Goal: Find specific page/section: Find specific page/section

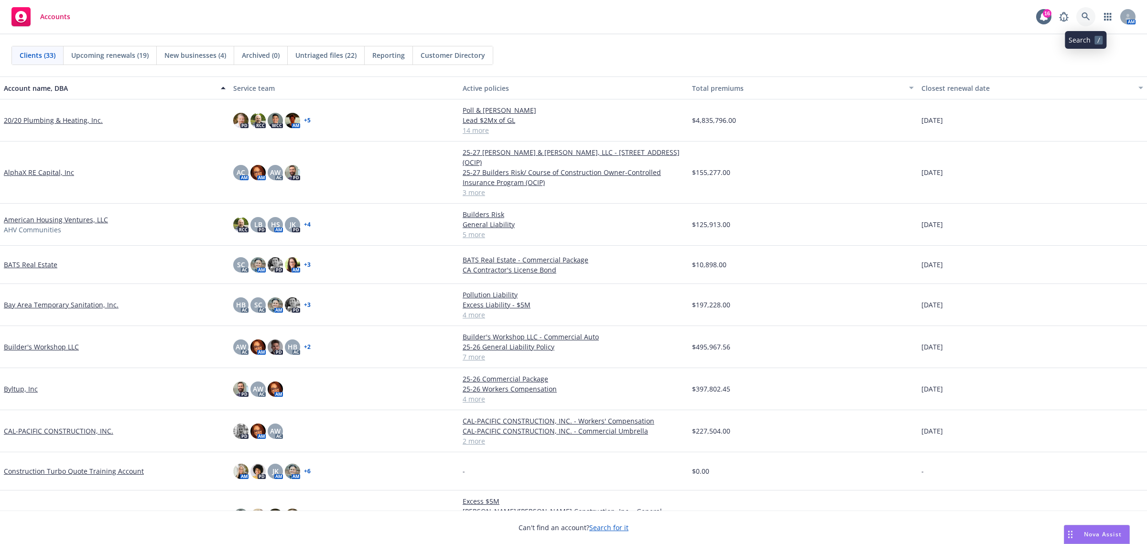
click at [1082, 16] on icon at bounding box center [1085, 16] width 8 height 8
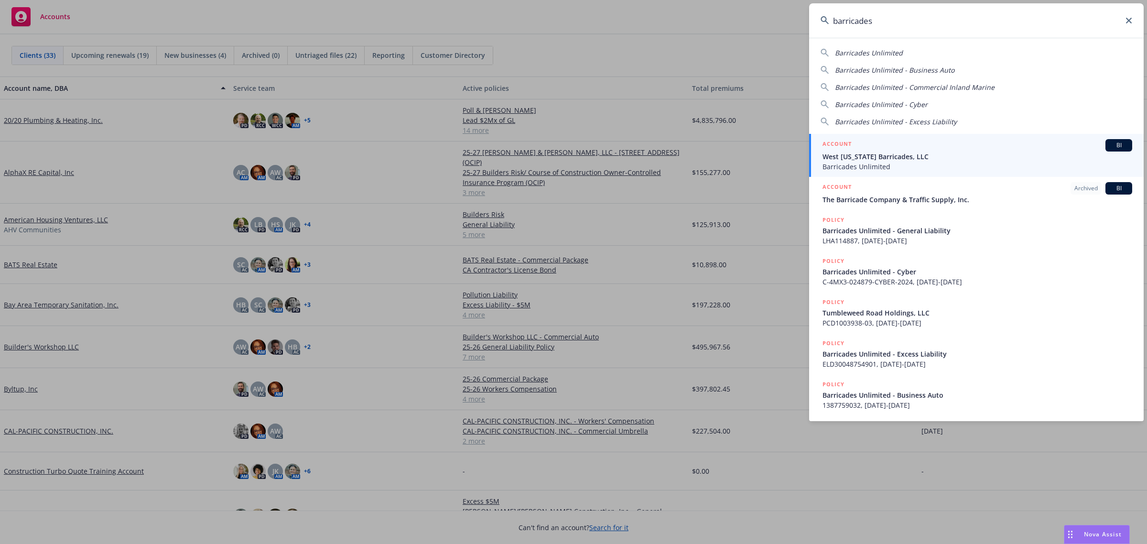
type input "barricades"
click at [892, 149] on div "ACCOUNT BI" at bounding box center [977, 145] width 310 height 12
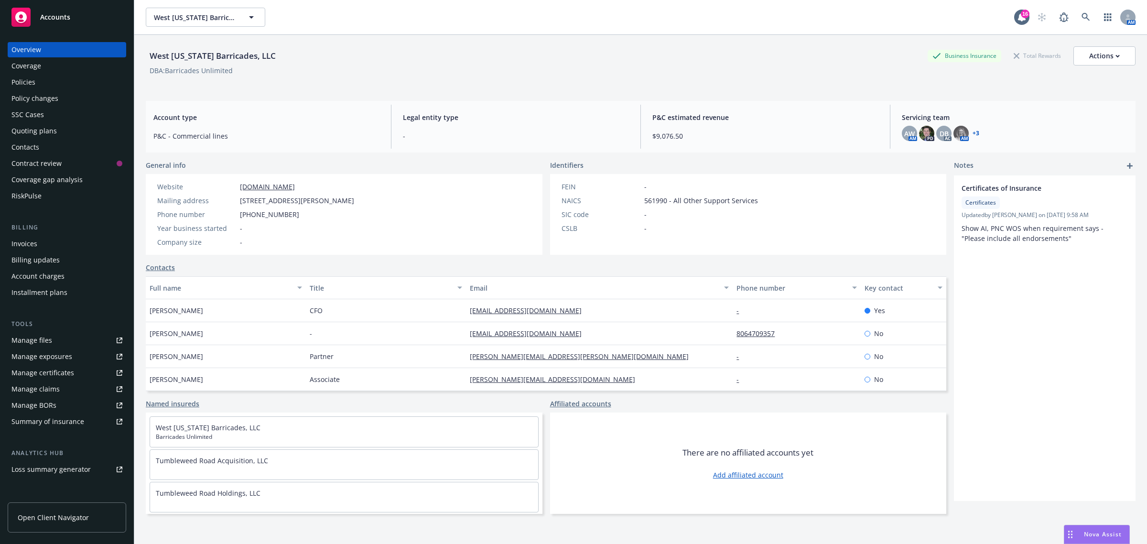
click at [54, 342] on link "Manage files" at bounding box center [67, 339] width 118 height 15
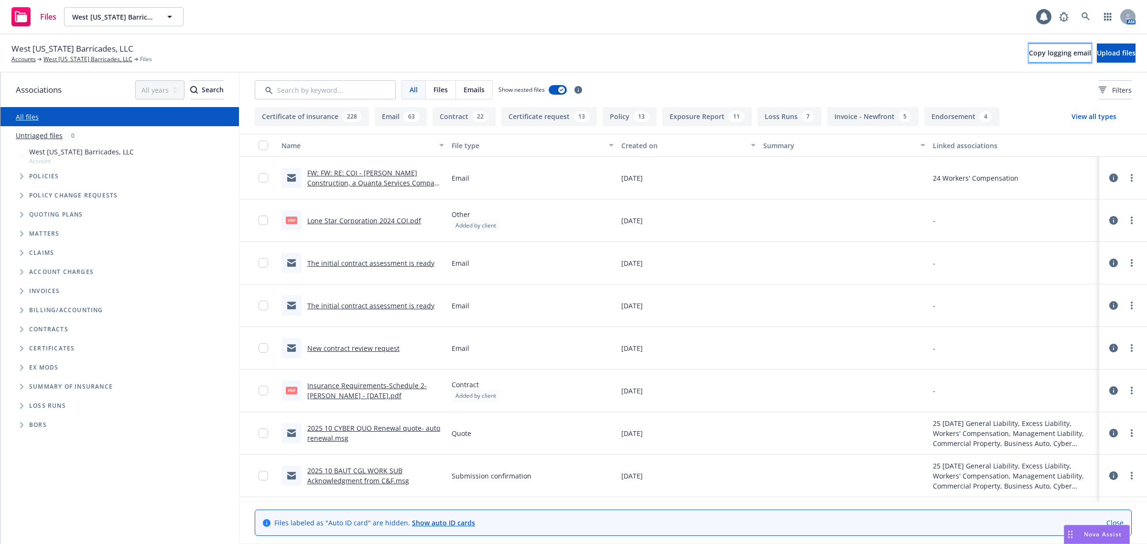
click at [1029, 54] on span "Copy logging email" at bounding box center [1060, 52] width 62 height 9
click at [1082, 17] on icon at bounding box center [1085, 16] width 9 height 9
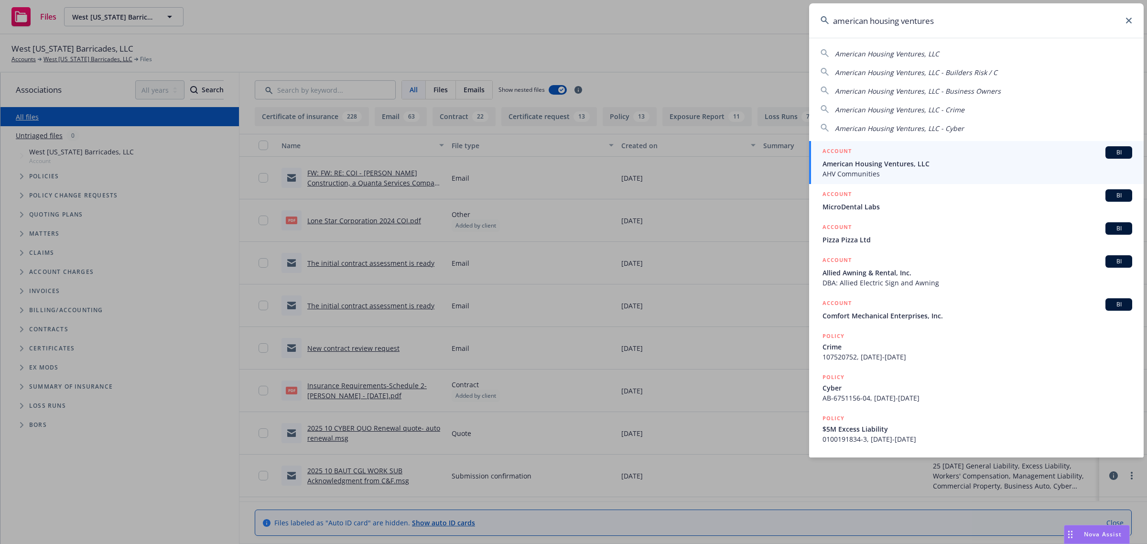
type input "american housing ventures"
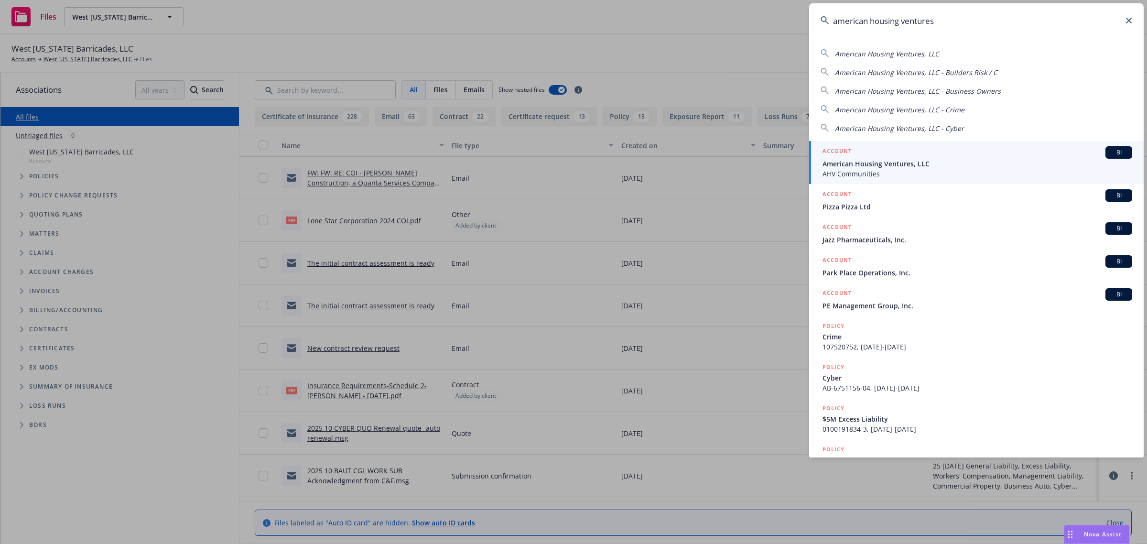
click at [874, 171] on span "AHV Communities" at bounding box center [977, 174] width 310 height 10
